Goal: Navigation & Orientation: Find specific page/section

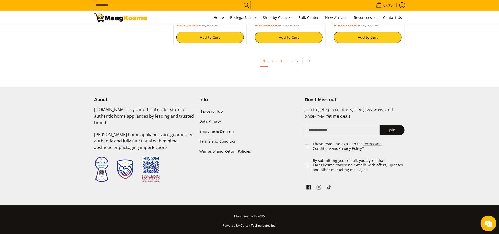
scroll to position [1010, 0]
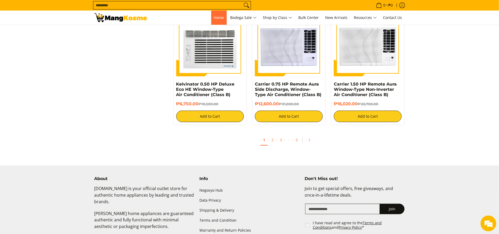
click at [216, 15] on span "Home" at bounding box center [219, 17] width 10 height 5
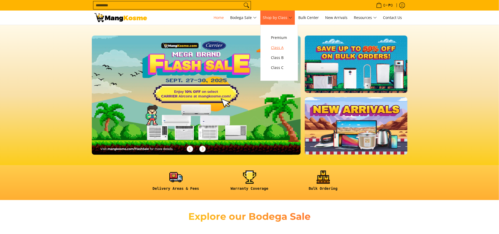
click at [285, 50] on span "Class A" at bounding box center [279, 47] width 16 height 7
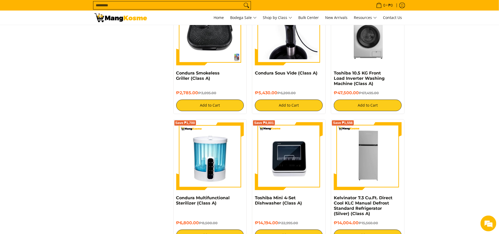
scroll to position [829, 0]
